Goal: Transaction & Acquisition: Purchase product/service

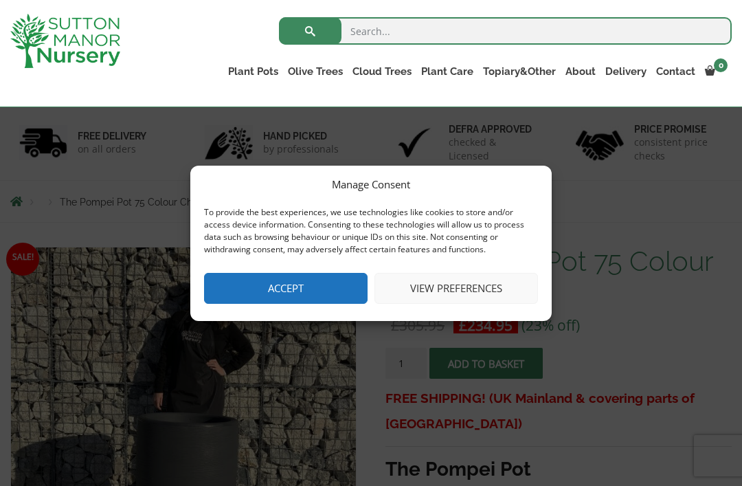
click at [439, 284] on button "View preferences" at bounding box center [455, 288] width 163 height 31
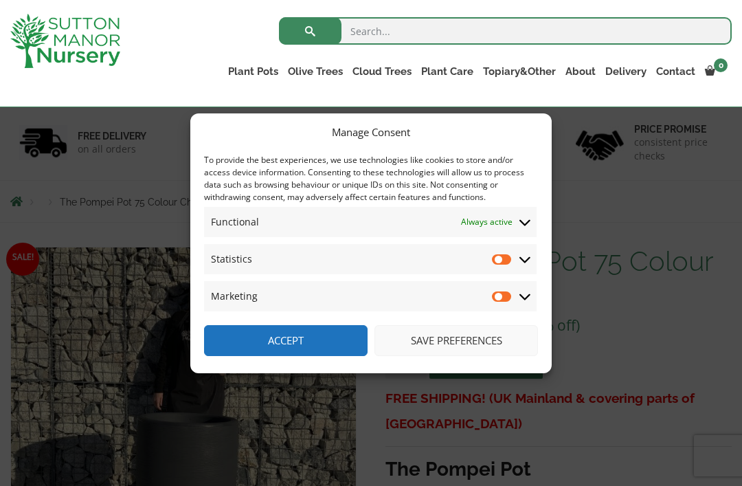
click at [507, 258] on input "Statistics" at bounding box center [502, 259] width 21 height 14
checkbox input "true"
click at [510, 297] on input "Marketing" at bounding box center [502, 296] width 21 height 14
checkbox input "true"
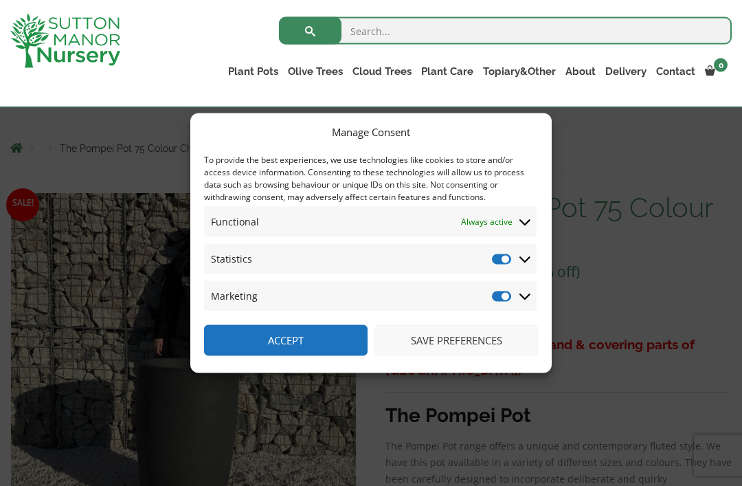
scroll to position [125, 0]
click at [458, 356] on button "Save preferences" at bounding box center [455, 340] width 163 height 31
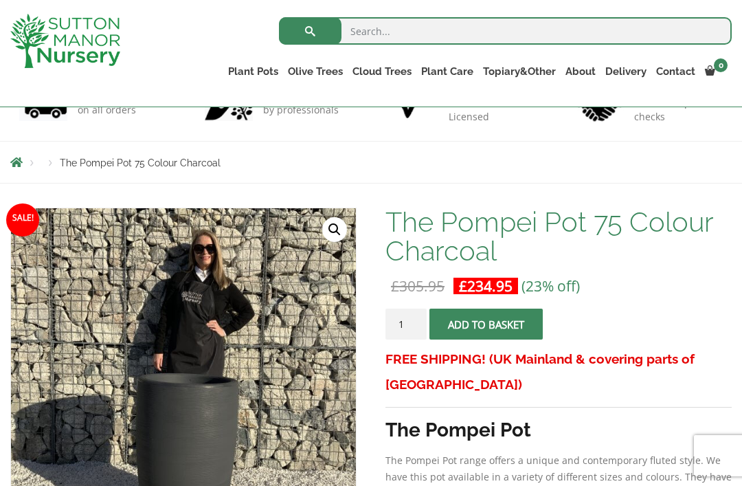
scroll to position [0, 0]
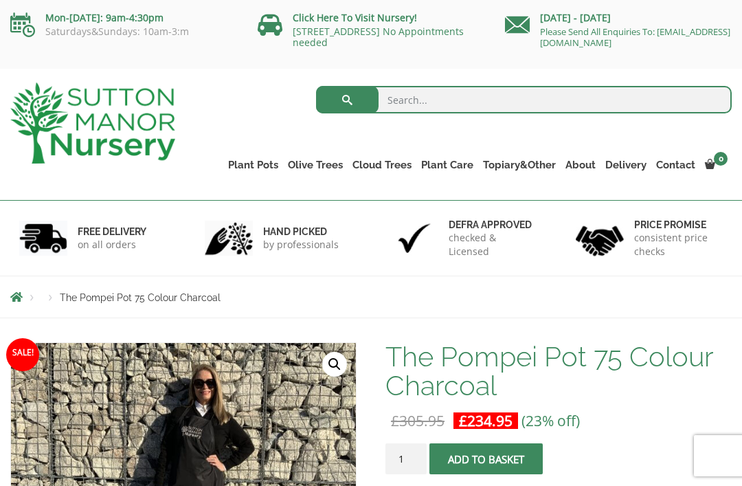
click at [0, 0] on link "Resin Bonded Pots" at bounding box center [0, 0] width 0 height 0
click at [0, 0] on link "The Amalfi Pots" at bounding box center [0, 0] width 0 height 0
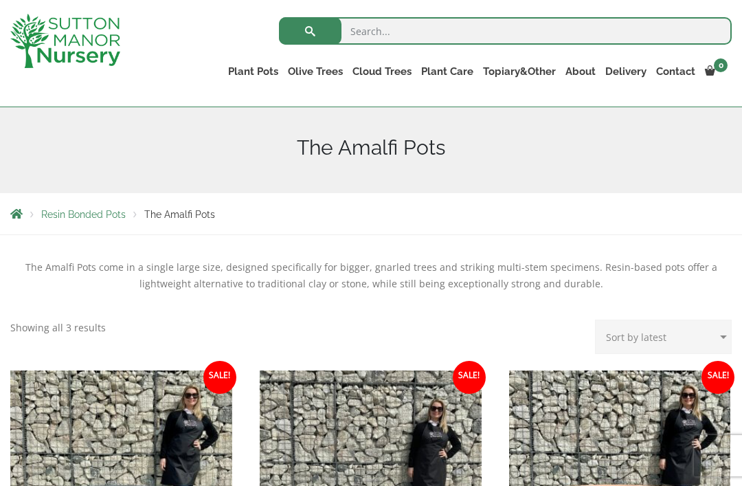
scroll to position [146, 0]
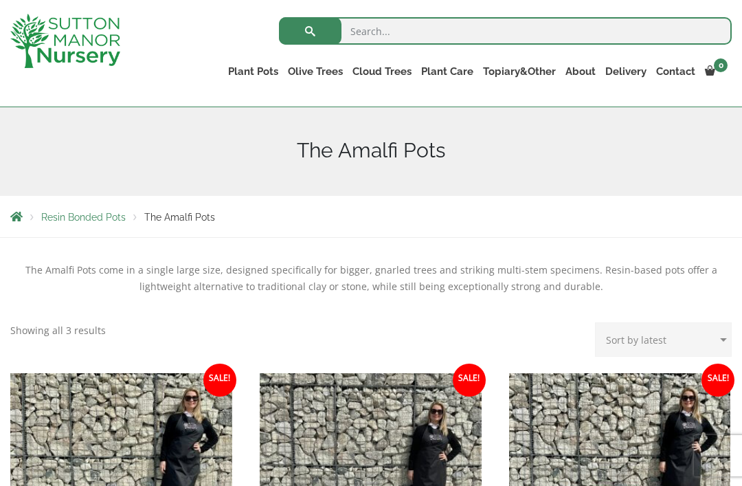
click at [110, 216] on span "Resin Bonded Pots" at bounding box center [83, 217] width 84 height 11
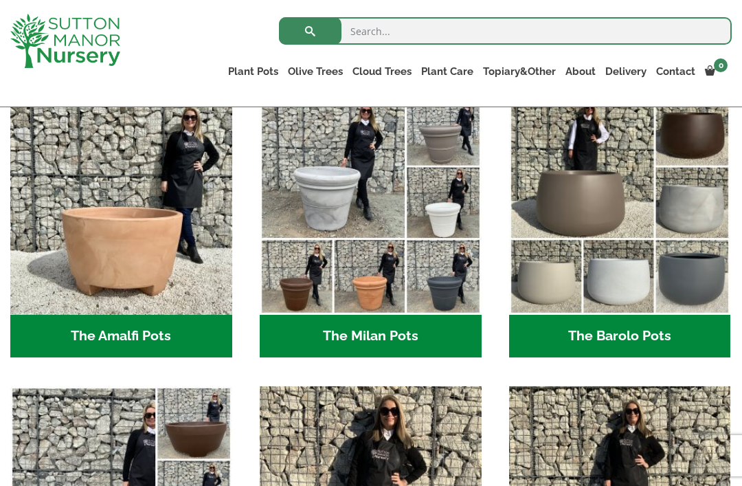
scroll to position [389, 0]
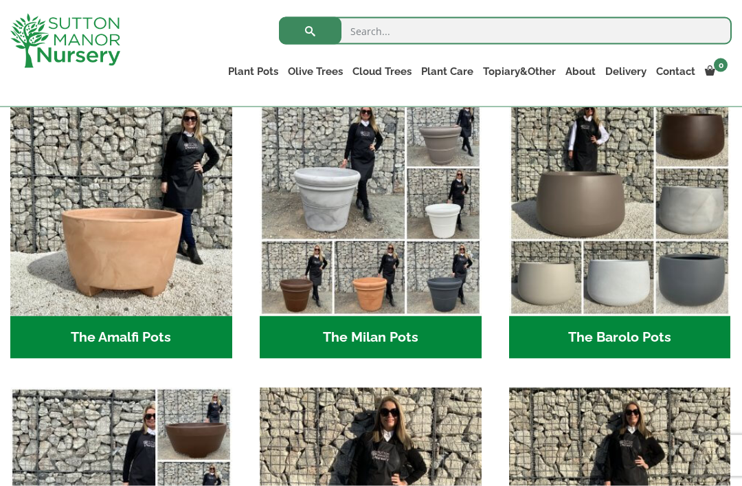
click at [626, 332] on h2 "The Barolo Pots (36)" at bounding box center [620, 337] width 222 height 43
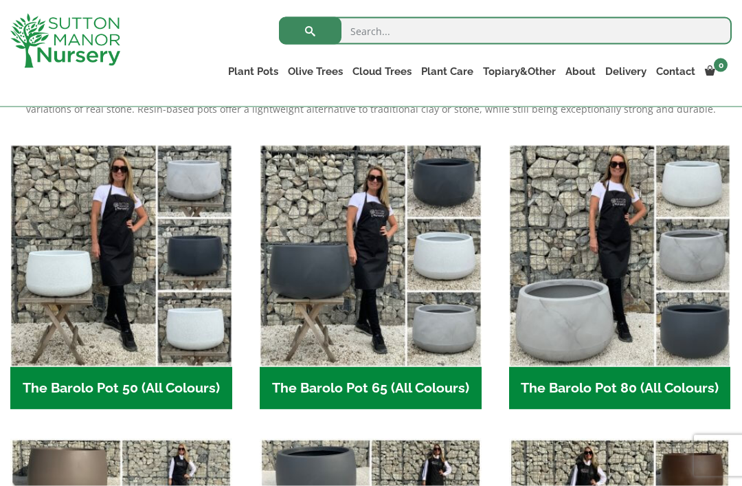
scroll to position [324, 0]
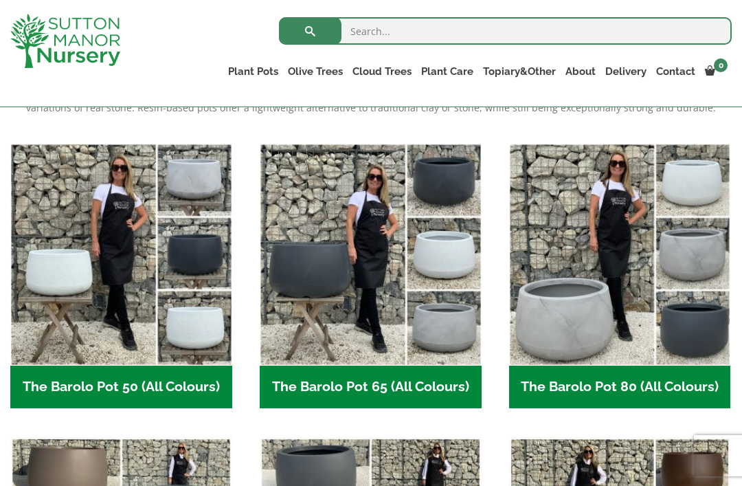
click at [377, 378] on h2 "The Barolo Pot 65 (All Colours) (6)" at bounding box center [371, 386] width 222 height 43
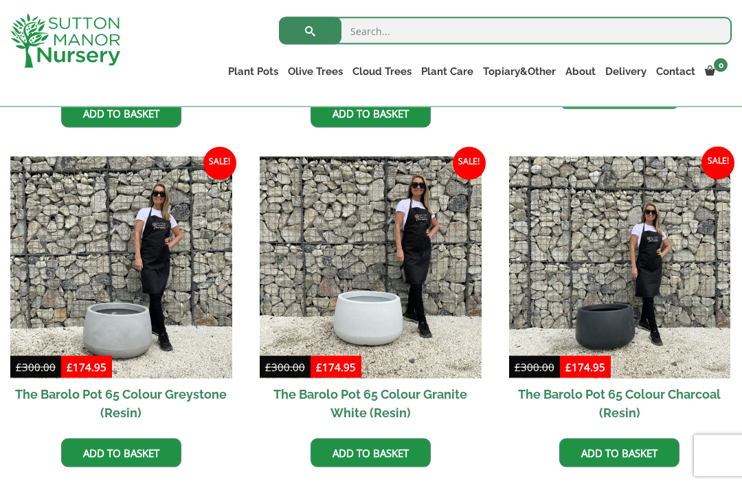
scroll to position [641, 0]
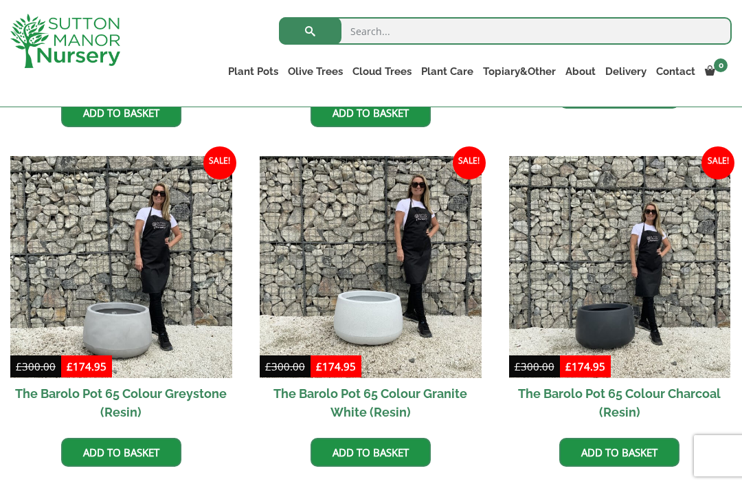
click at [615, 319] on img at bounding box center [620, 267] width 222 height 222
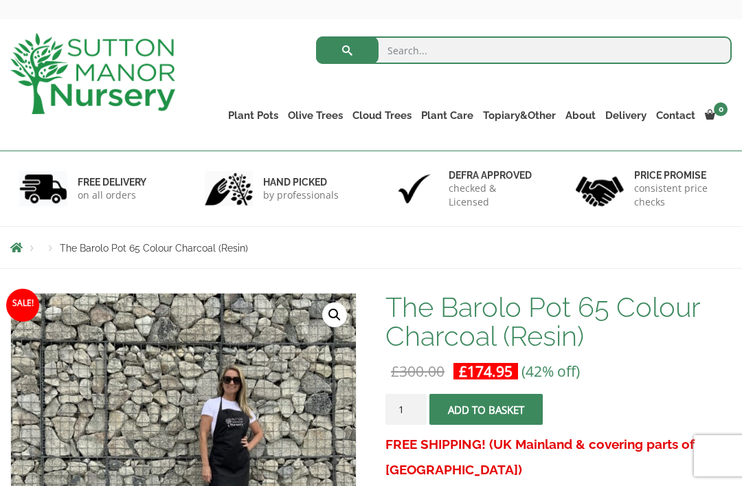
scroll to position [49, 0]
